Goal: Information Seeking & Learning: Compare options

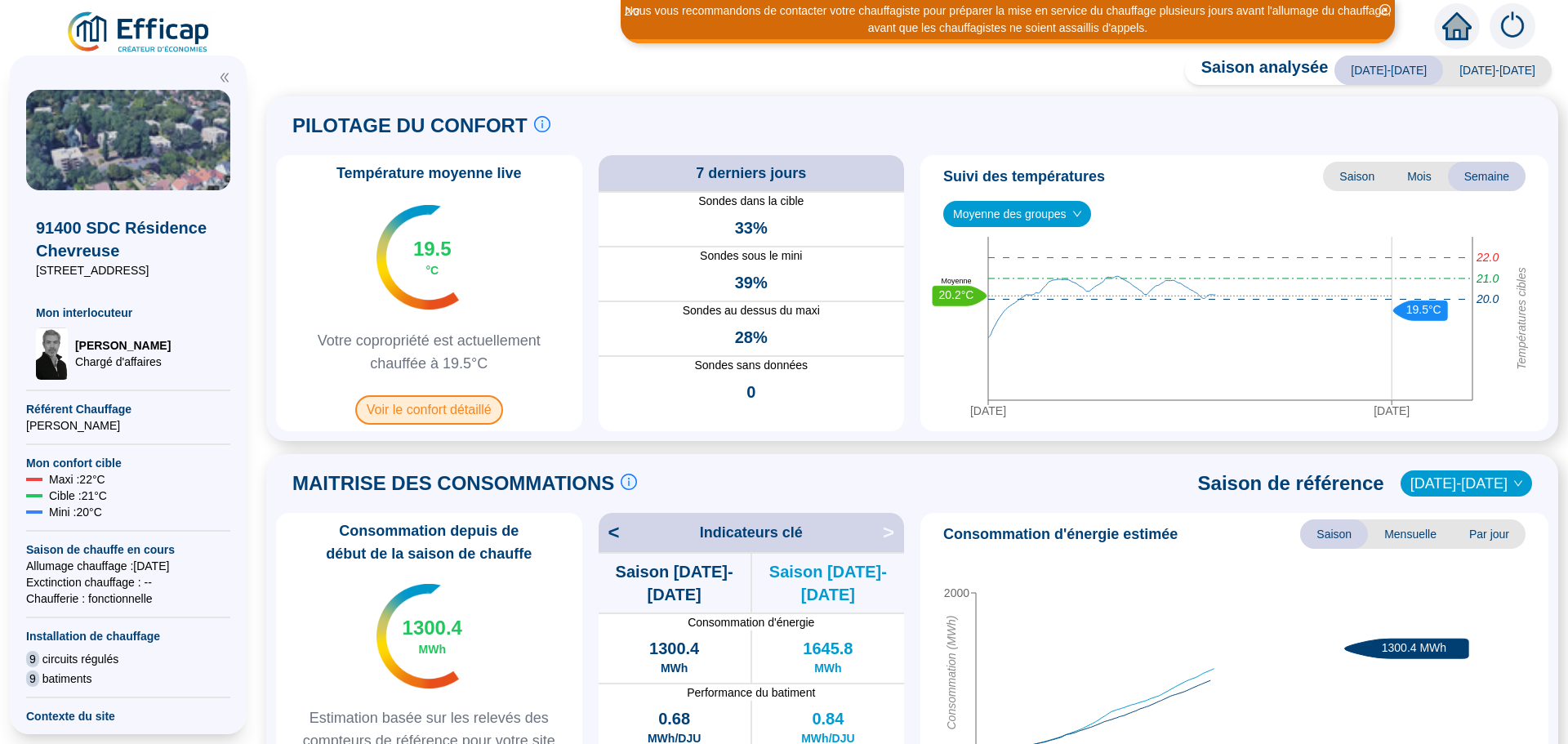
click at [443, 409] on span "Voir le confort détaillé" at bounding box center [430, 410] width 148 height 30
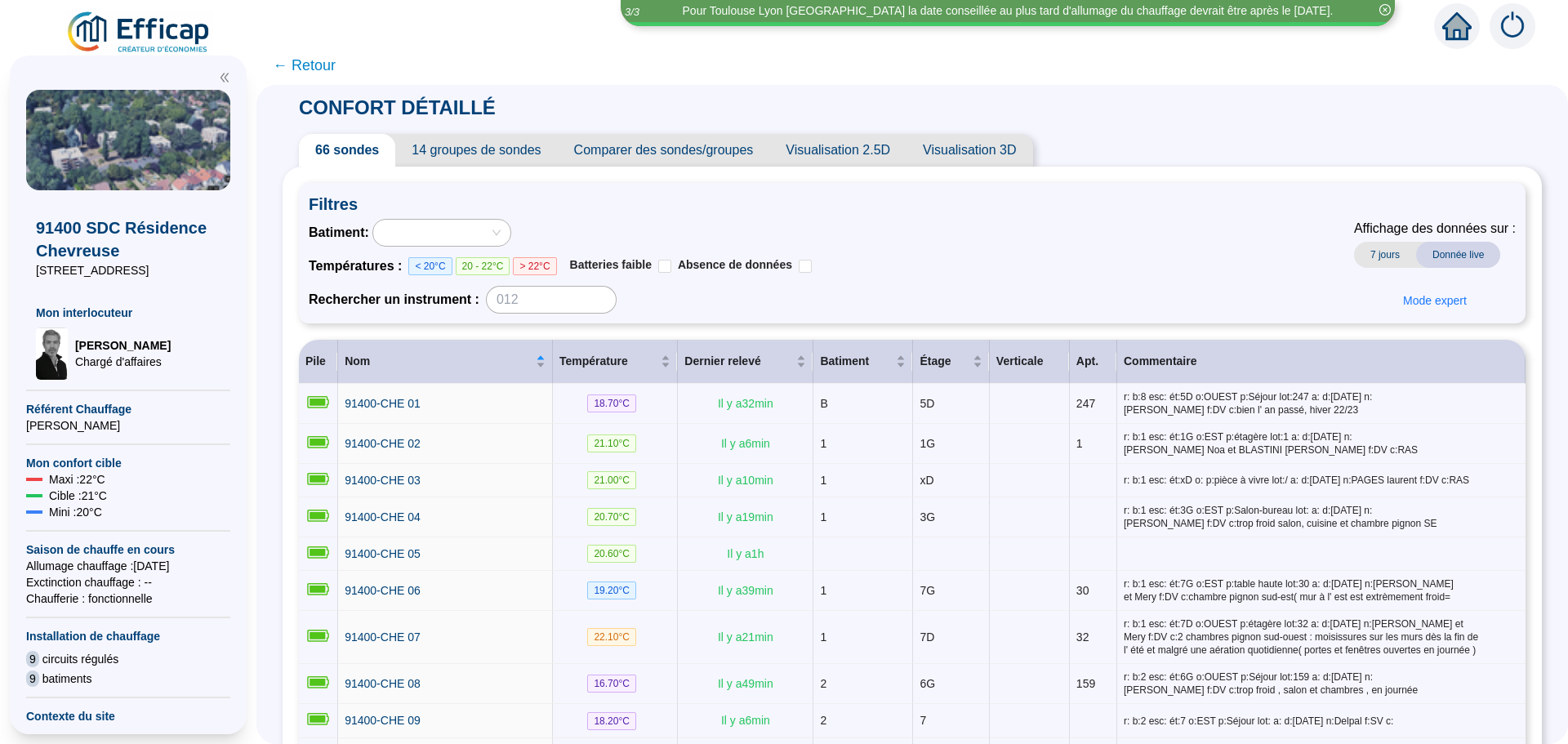
click at [686, 143] on span "Comparer des sondes/groupes" at bounding box center [664, 150] width 213 height 32
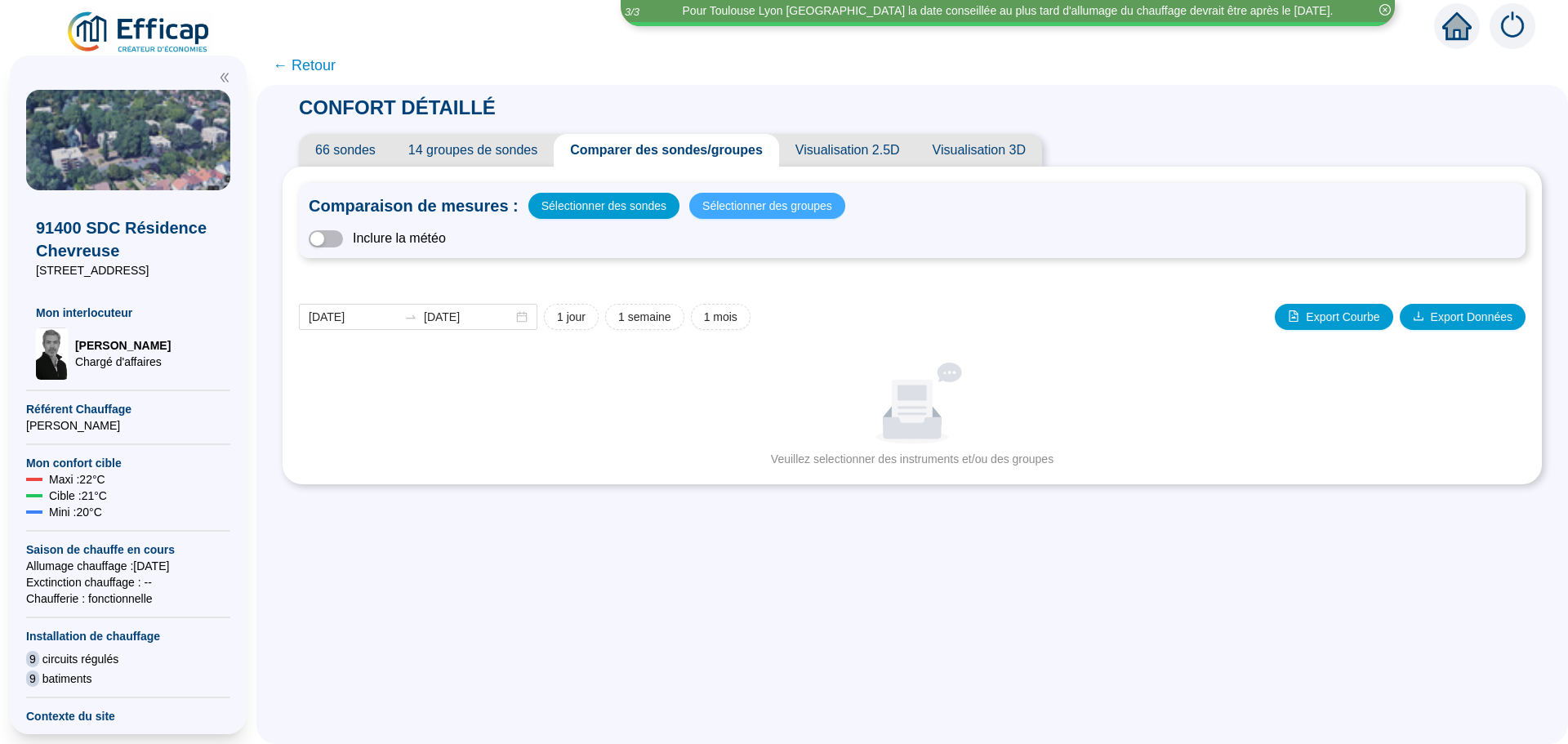
click at [771, 198] on span "Sélectionner des groupes" at bounding box center [767, 205] width 130 height 23
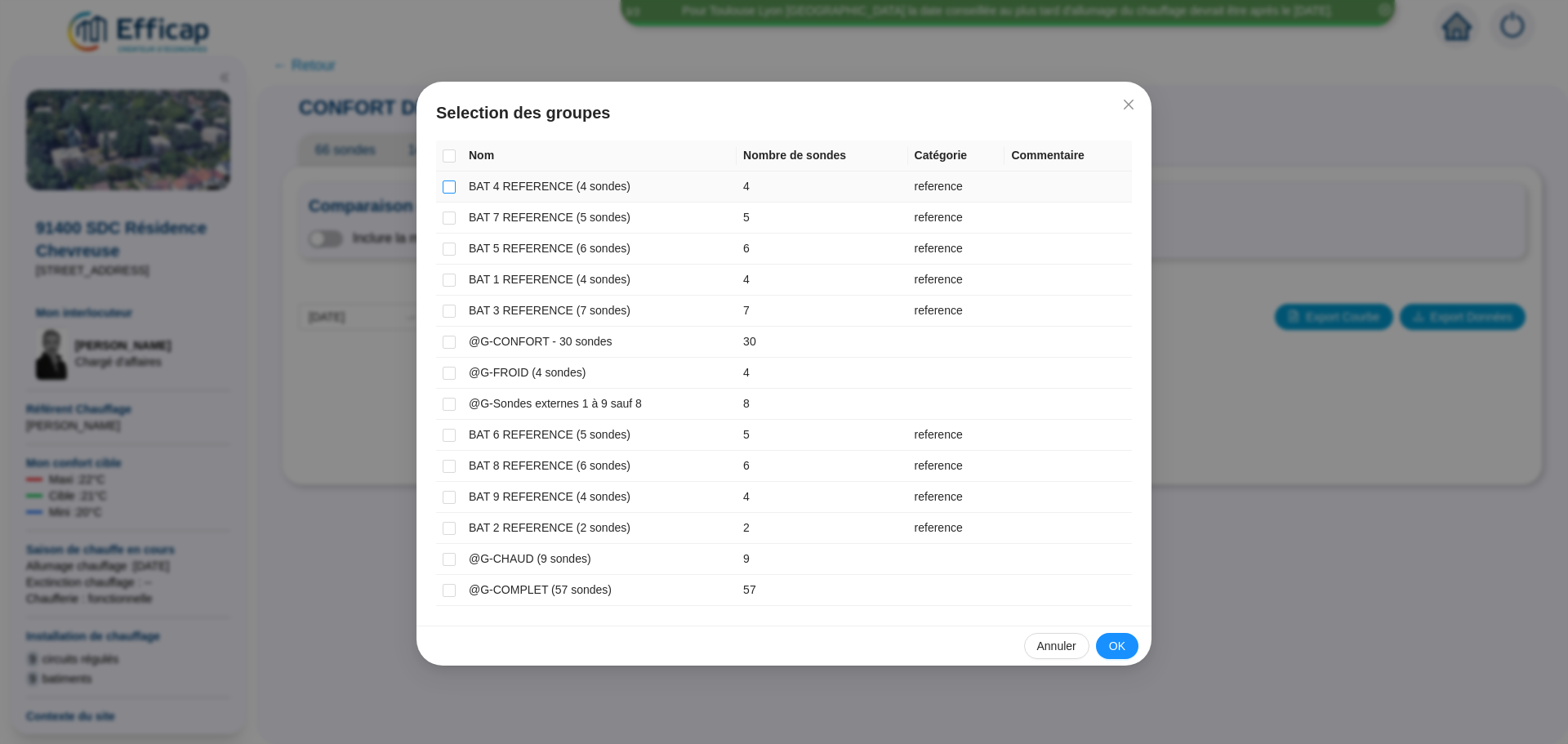
click at [451, 185] on input "checkbox" at bounding box center [449, 187] width 13 height 13
checkbox input "true"
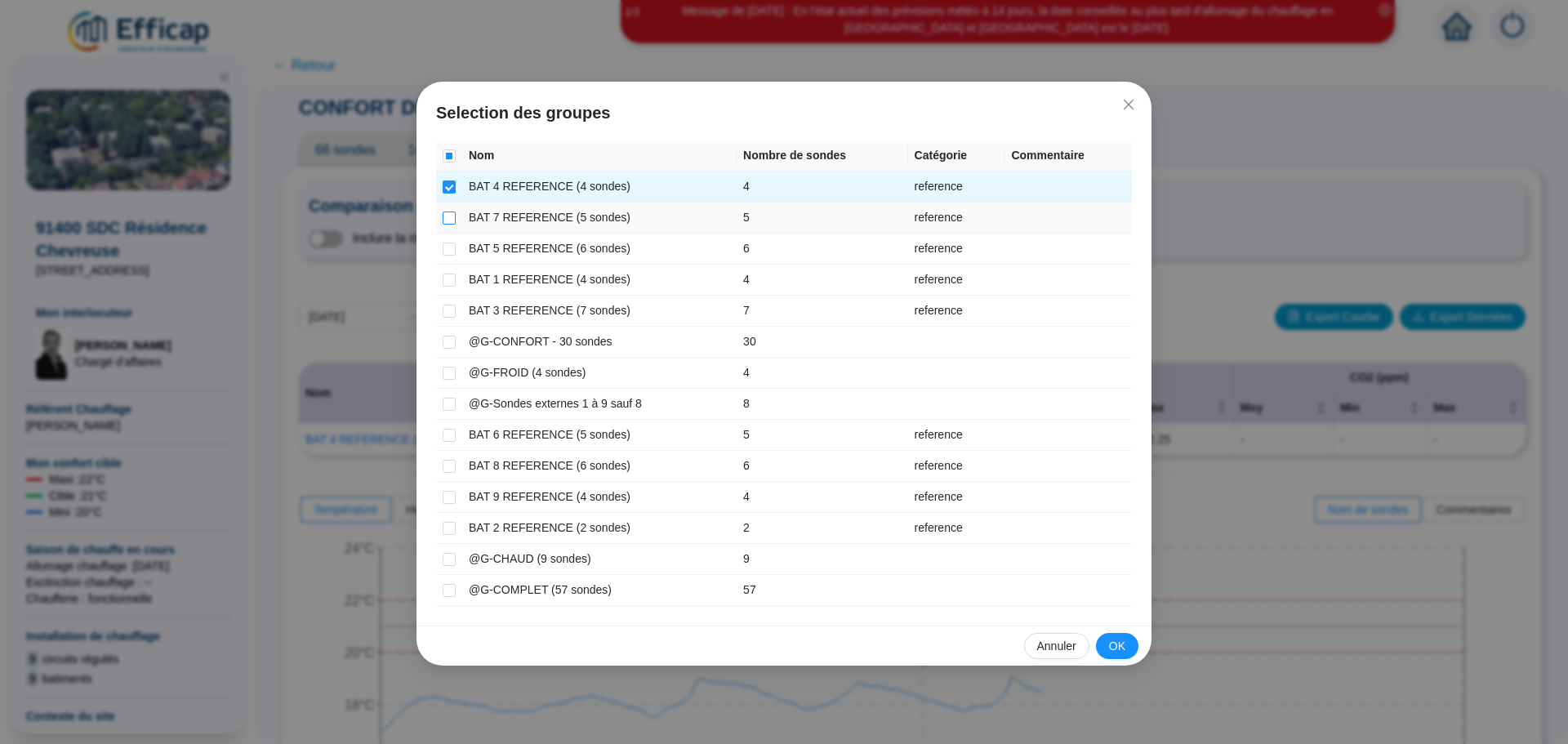
click at [445, 217] on input "checkbox" at bounding box center [449, 218] width 13 height 13
checkbox input "true"
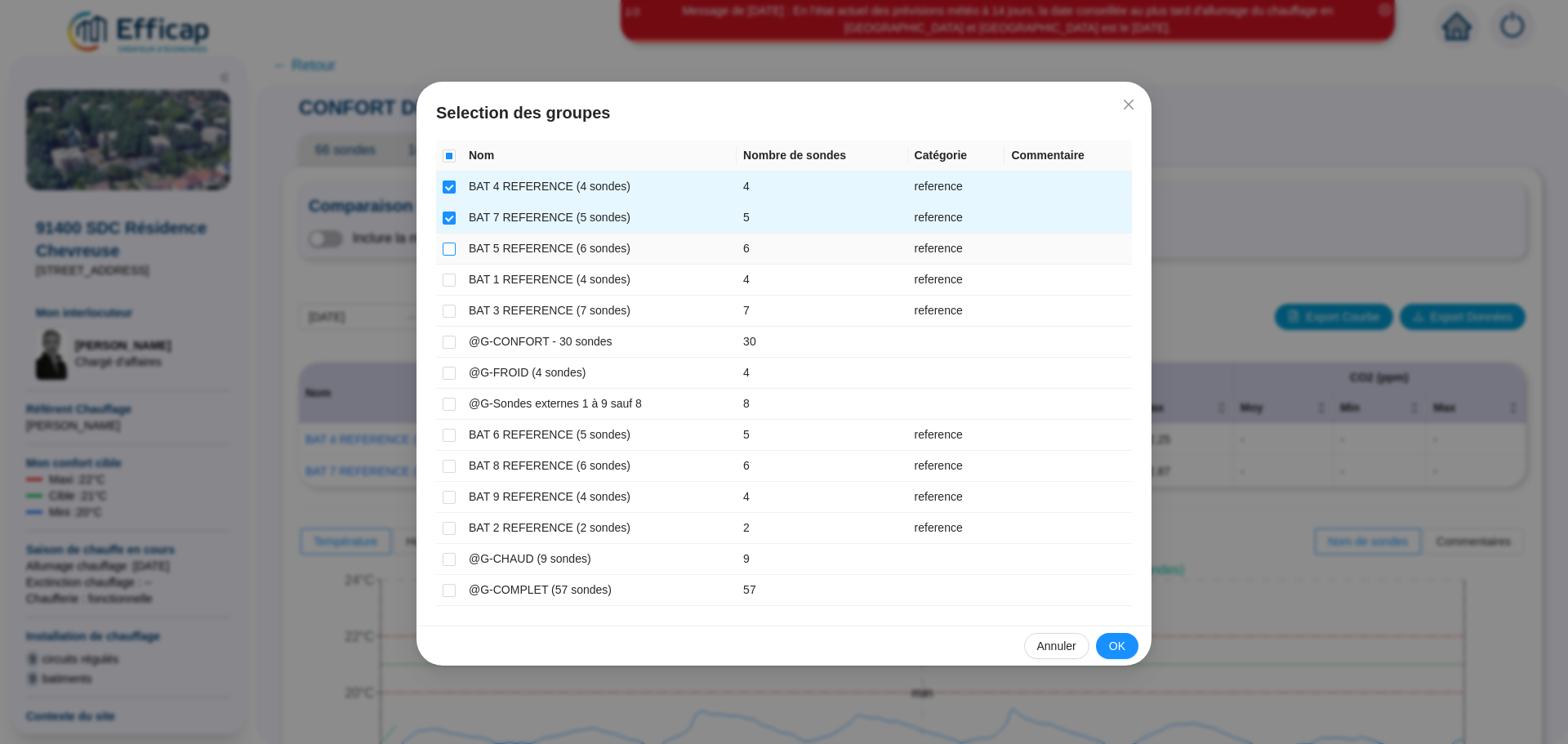
click at [447, 249] on input "checkbox" at bounding box center [449, 250] width 13 height 13
checkbox input "true"
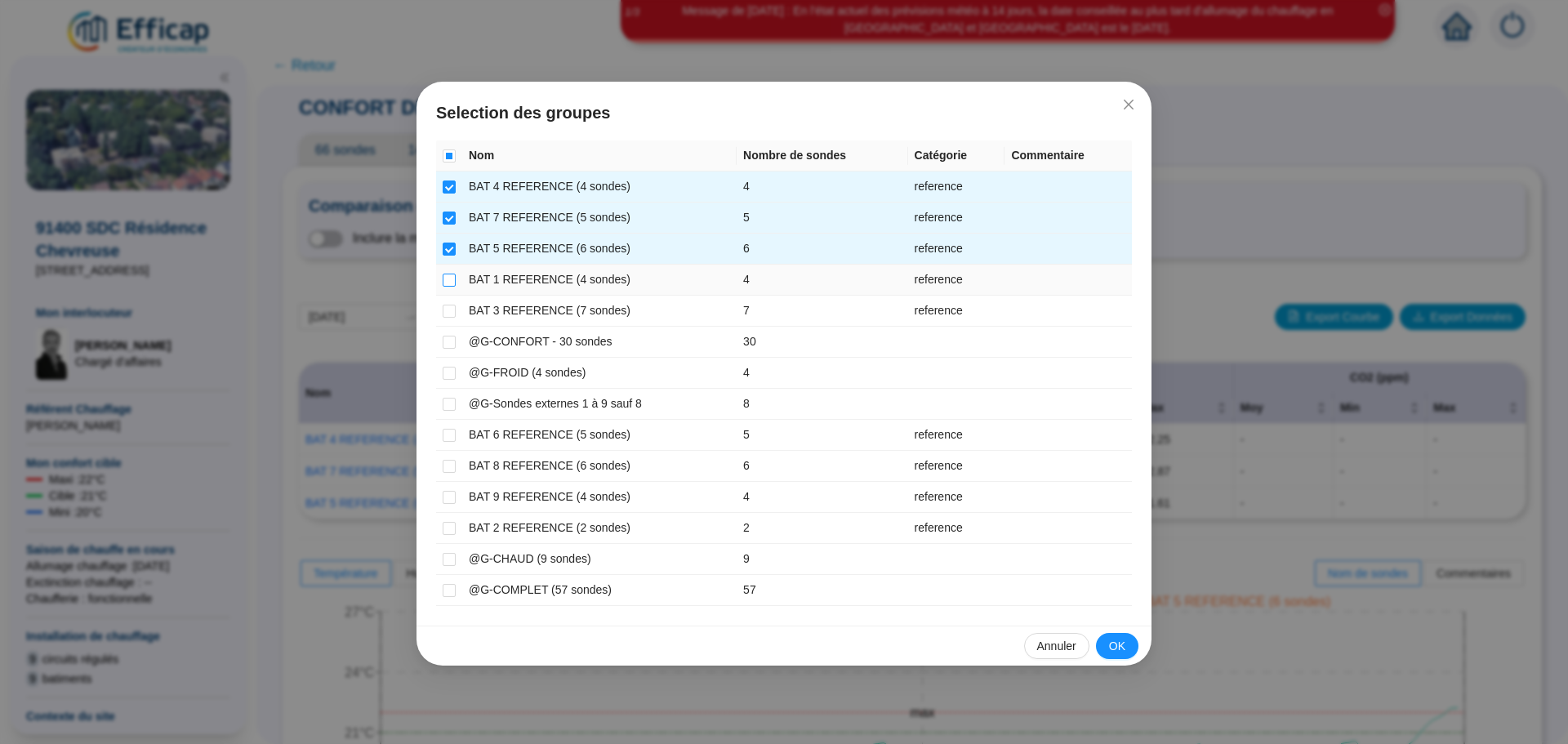
click at [444, 274] on input "checkbox" at bounding box center [449, 280] width 13 height 13
checkbox input "true"
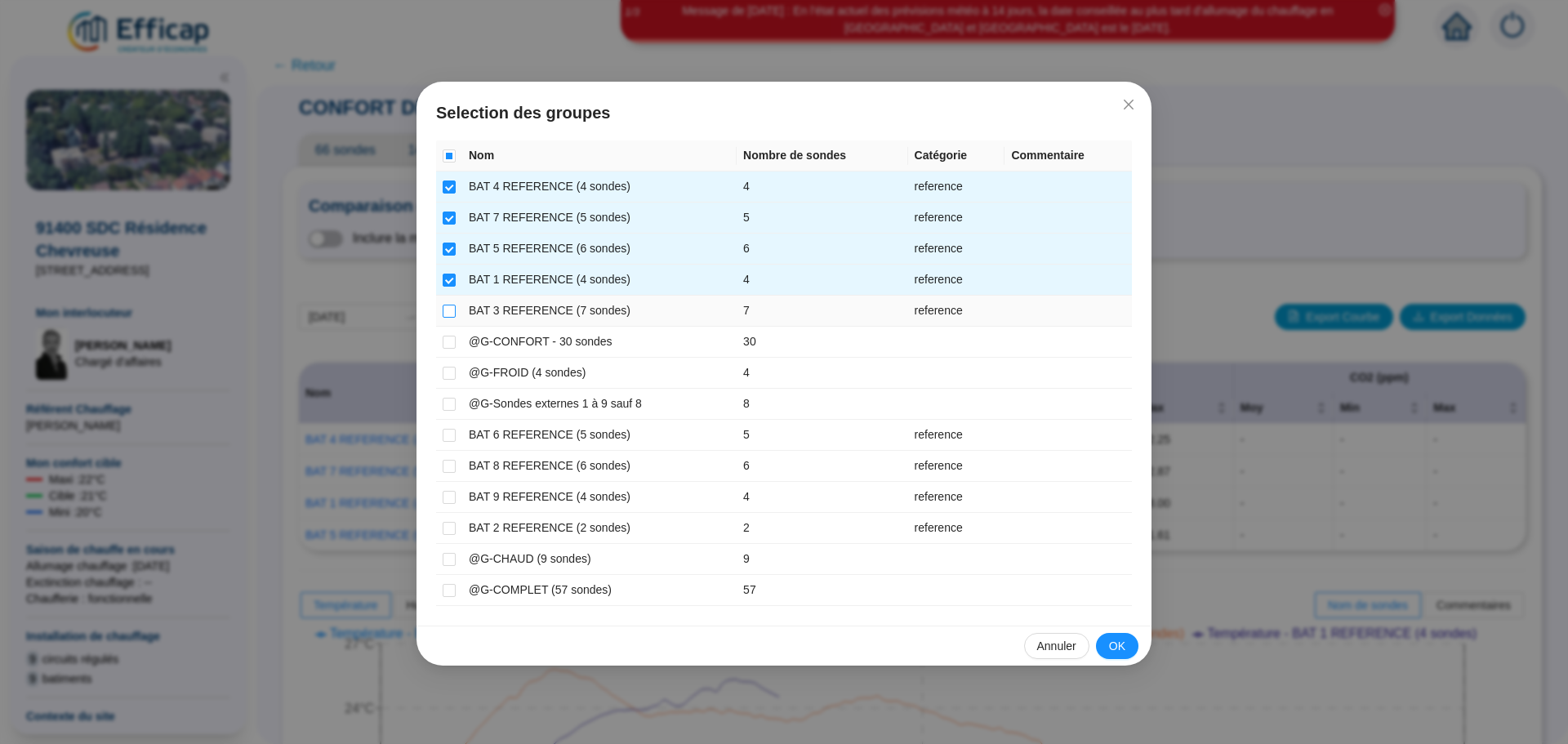
click at [445, 313] on input "checkbox" at bounding box center [449, 311] width 13 height 13
checkbox input "true"
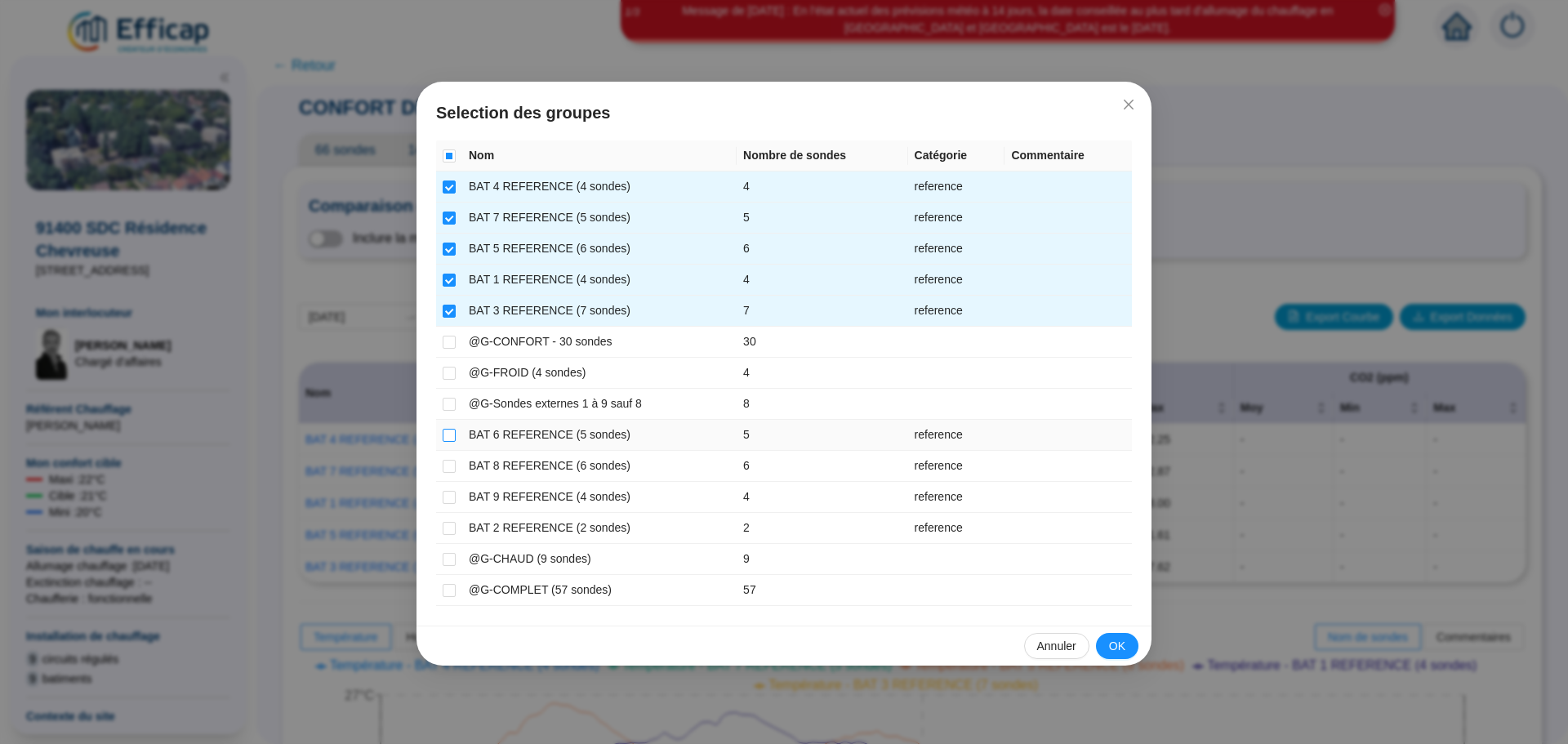
click at [453, 433] on input "checkbox" at bounding box center [449, 435] width 13 height 13
checkbox input "true"
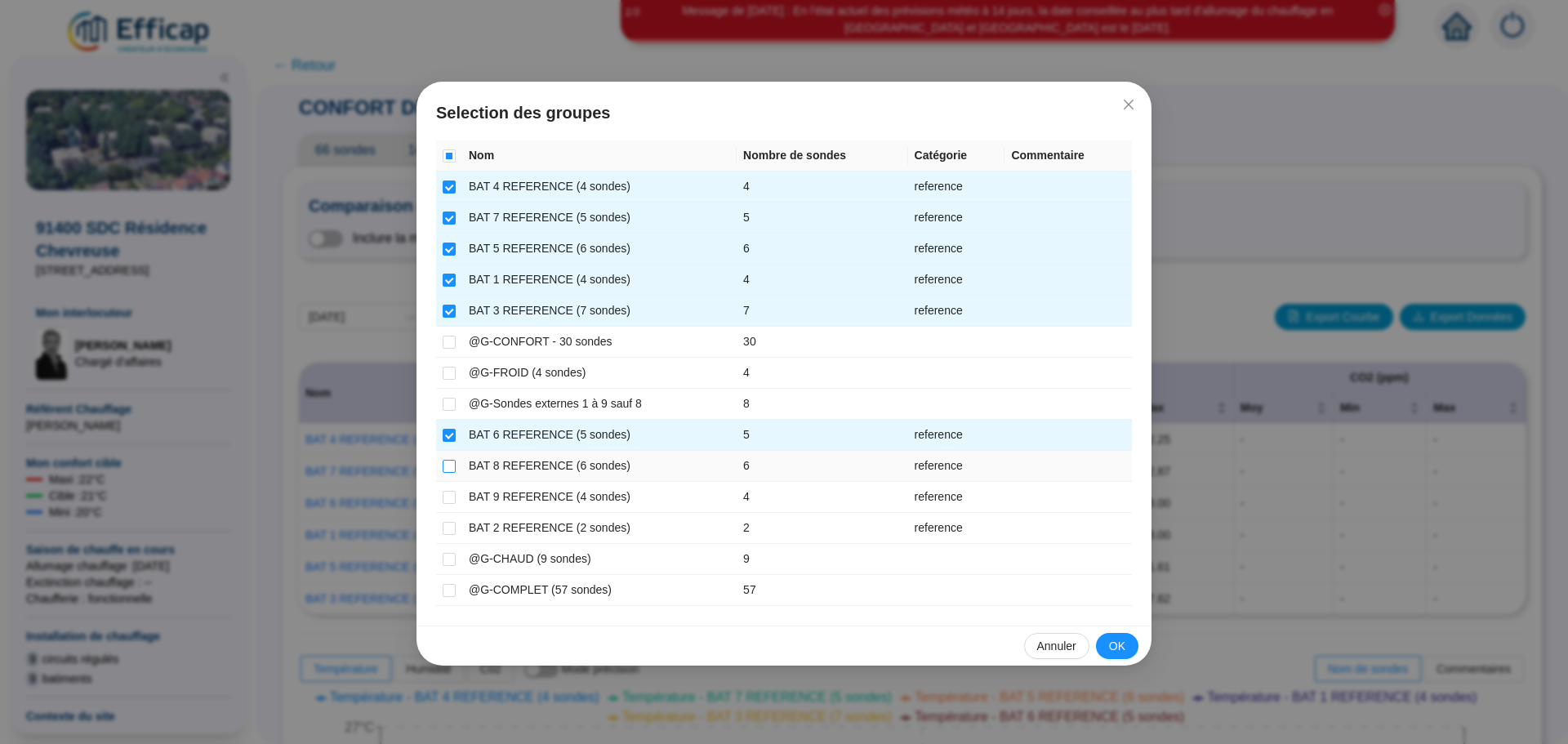
click at [450, 465] on input "checkbox" at bounding box center [449, 467] width 13 height 13
checkbox input "true"
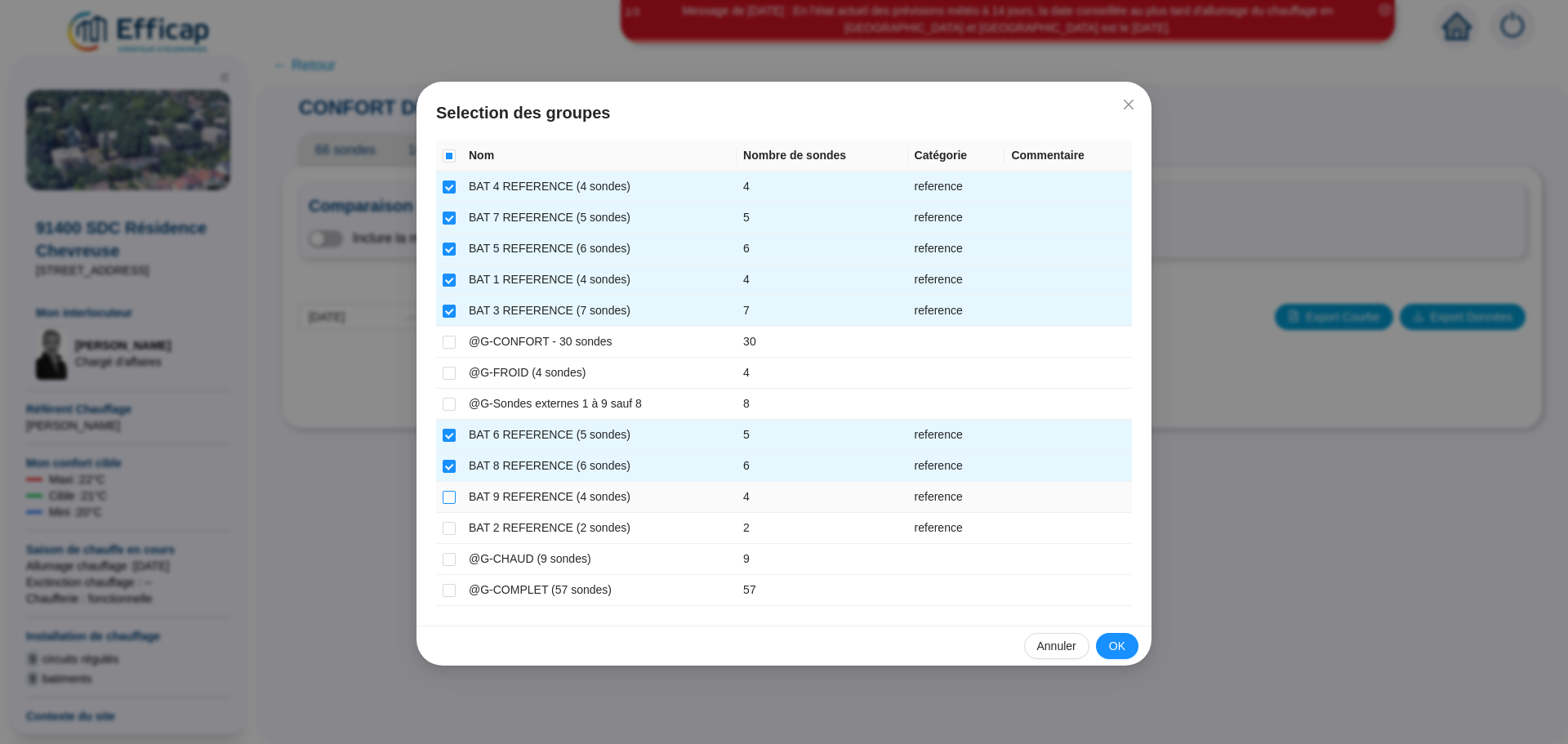
click at [450, 502] on input "checkbox" at bounding box center [449, 497] width 13 height 13
checkbox input "true"
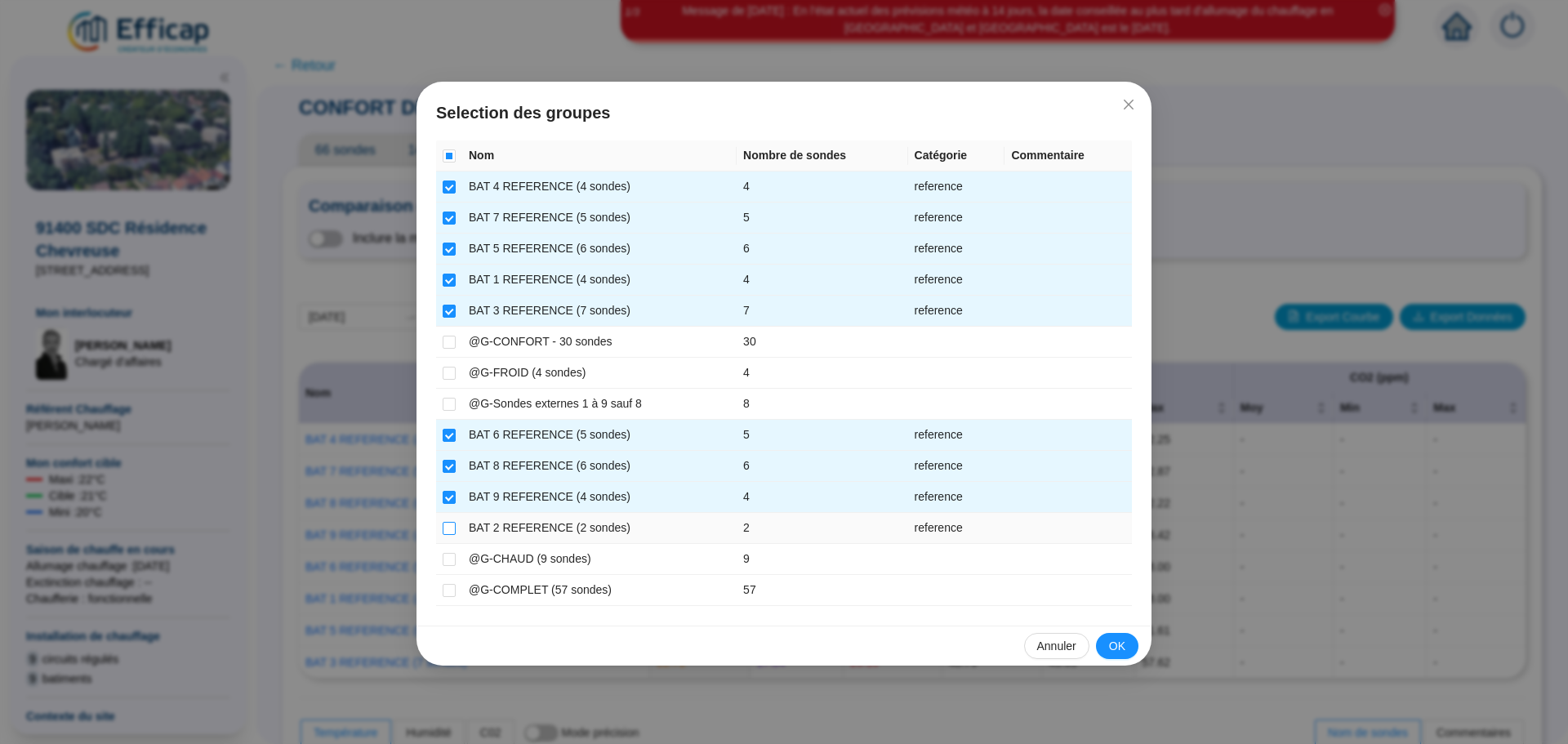
click at [452, 531] on input "checkbox" at bounding box center [449, 529] width 13 height 13
checkbox input "true"
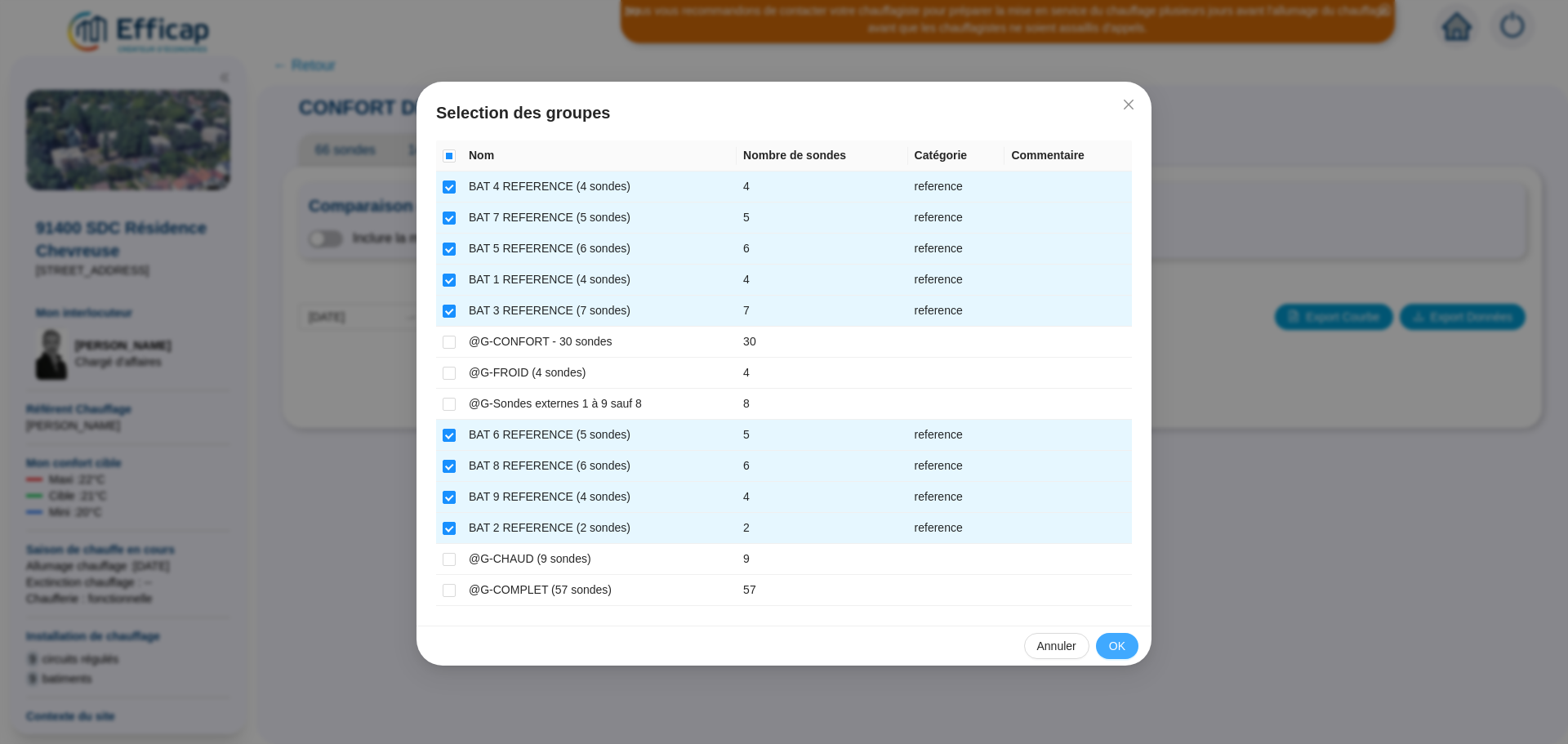
click at [1116, 644] on span "OK" at bounding box center [1118, 646] width 17 height 18
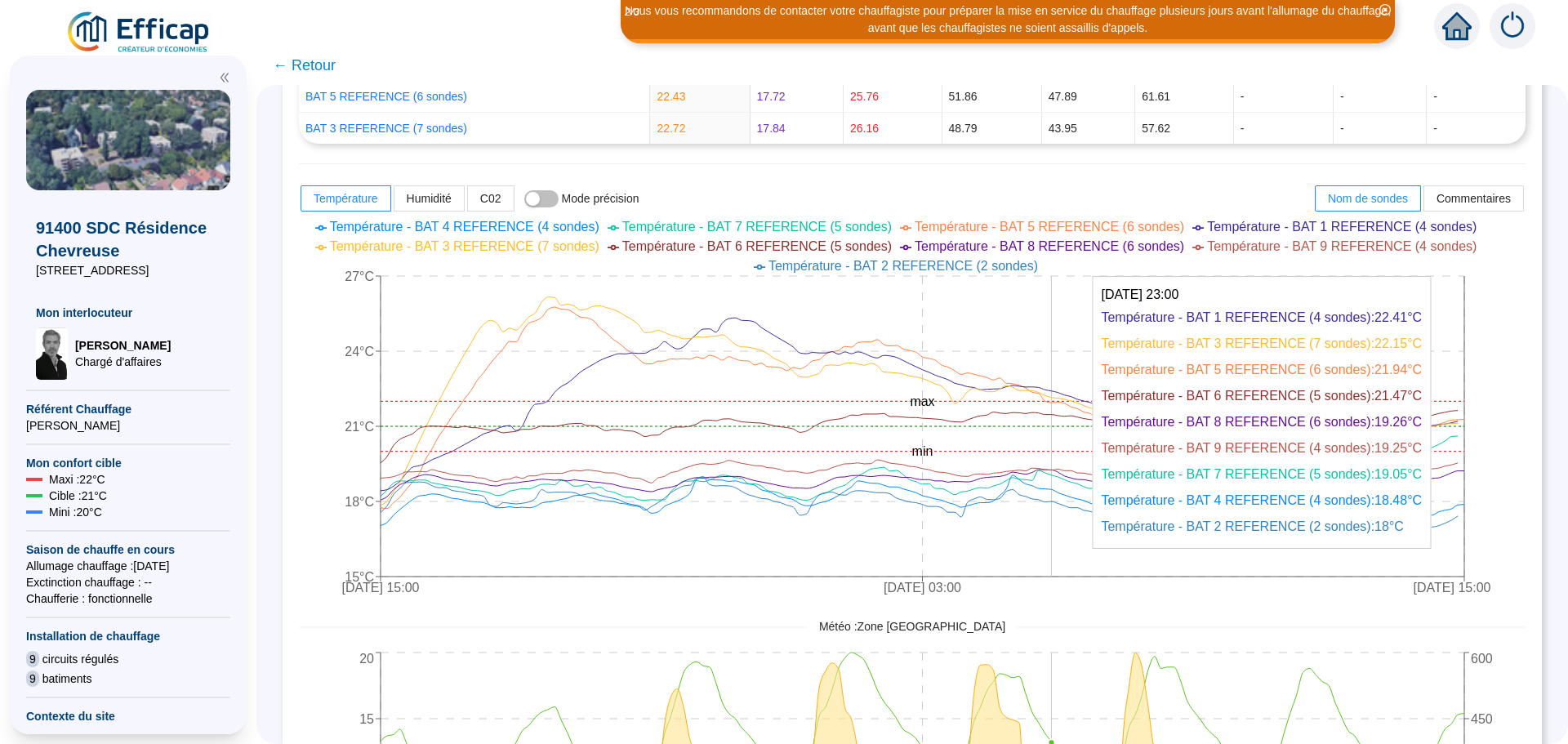
scroll to position [653, 0]
